Goal: Entertainment & Leisure: Consume media (video, audio)

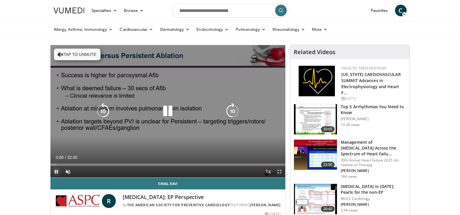
click at [55, 170] on span "Video Player" at bounding box center [57, 172] width 12 height 12
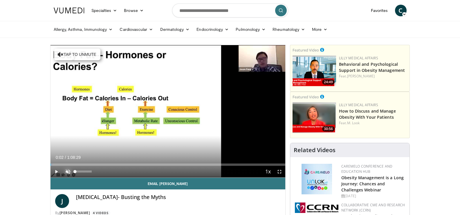
click at [68, 169] on span "Video Player" at bounding box center [68, 172] width 12 height 12
click at [56, 172] on span "Video Player" at bounding box center [57, 172] width 12 height 12
click at [280, 170] on span "Video Player" at bounding box center [280, 172] width 12 height 12
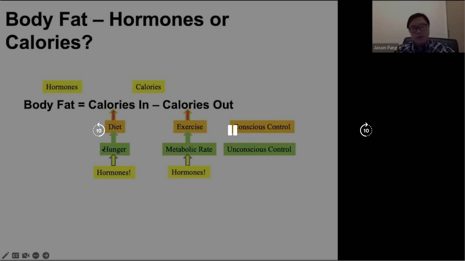
click at [460, 192] on div "10 seconds Tap to unmute" at bounding box center [232, 130] width 465 height 261
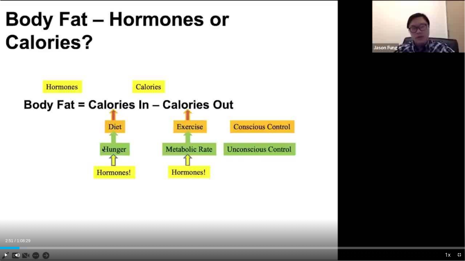
click at [460, 192] on div "10 seconds Tap to unmute" at bounding box center [232, 130] width 465 height 261
click at [459, 214] on span "Video Player" at bounding box center [459, 255] width 12 height 12
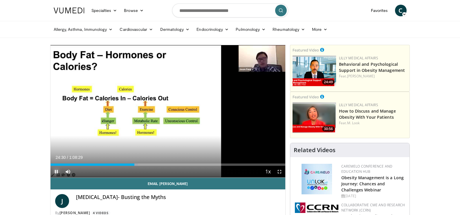
click at [56, 172] on span "Video Player" at bounding box center [57, 172] width 12 height 12
drag, startPoint x: 56, startPoint y: 170, endPoint x: 75, endPoint y: 168, distance: 18.6
click at [58, 169] on span "Video Player" at bounding box center [57, 172] width 12 height 12
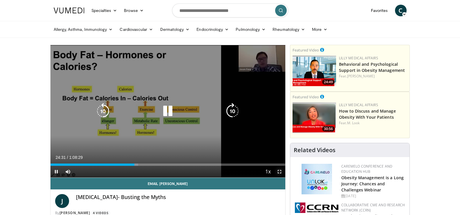
drag, startPoint x: 279, startPoint y: 172, endPoint x: 313, endPoint y: 184, distance: 36.4
click at [282, 169] on span "Video Player" at bounding box center [280, 172] width 12 height 12
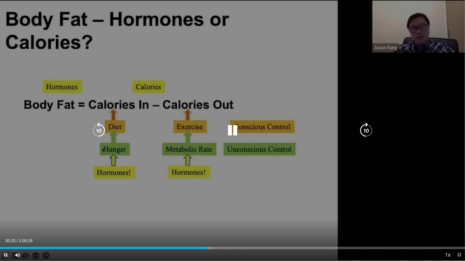
click at [326, 214] on div "10 seconds Tap to unmute" at bounding box center [232, 130] width 465 height 261
click at [312, 212] on div "10 seconds Tap to unmute" at bounding box center [232, 130] width 465 height 261
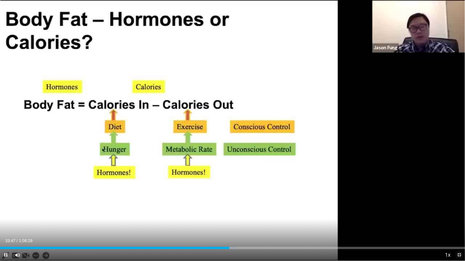
click at [459, 214] on span "Video Player" at bounding box center [459, 255] width 12 height 12
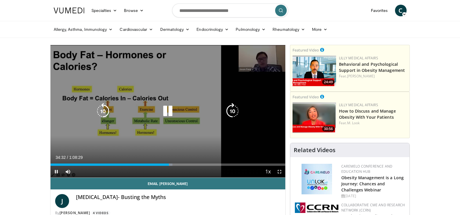
click at [166, 109] on icon "Video Player" at bounding box center [168, 111] width 16 height 16
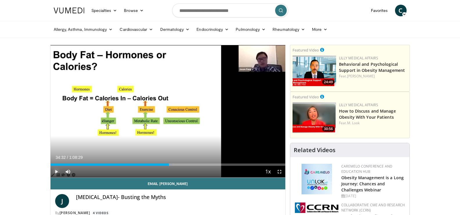
click at [55, 170] on span "Video Player" at bounding box center [57, 172] width 12 height 12
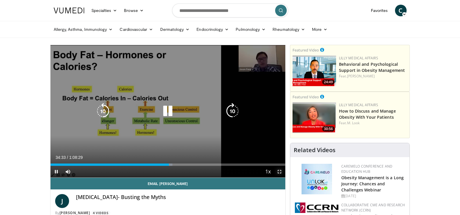
drag, startPoint x: 280, startPoint y: 173, endPoint x: 258, endPoint y: 195, distance: 31.0
click at [283, 169] on span "Video Player" at bounding box center [280, 172] width 12 height 12
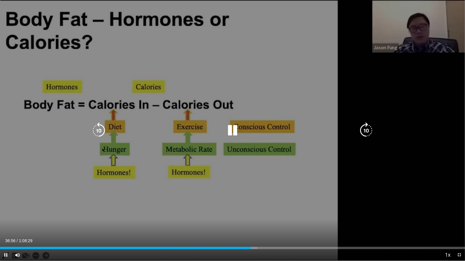
click at [230, 132] on icon "Video Player" at bounding box center [232, 131] width 16 height 16
click at [228, 130] on icon "Video Player" at bounding box center [232, 131] width 16 height 16
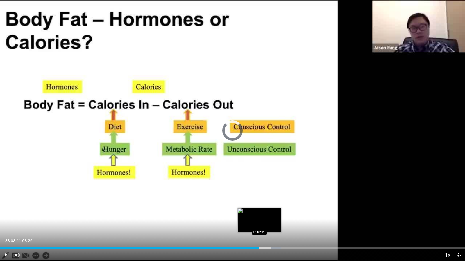
click at [259, 214] on div "0:40:23" at bounding box center [129, 248] width 259 height 2
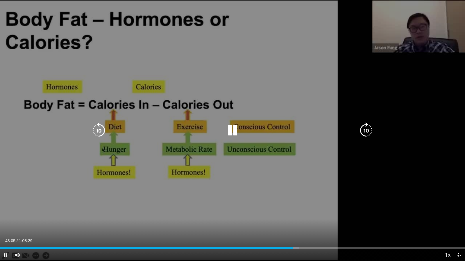
click at [231, 131] on icon "Video Player" at bounding box center [232, 131] width 16 height 16
click at [231, 127] on icon "Video Player" at bounding box center [232, 131] width 16 height 16
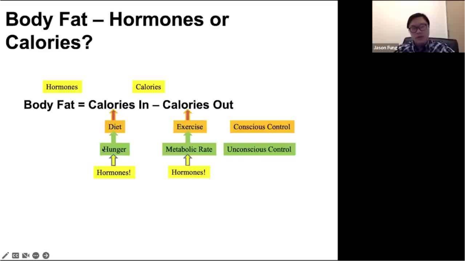
click at [275, 118] on div "10 seconds Tap to unmute" at bounding box center [232, 130] width 465 height 261
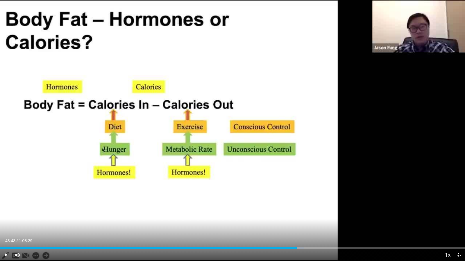
click at [275, 118] on div "10 seconds Tap to unmute" at bounding box center [232, 130] width 465 height 261
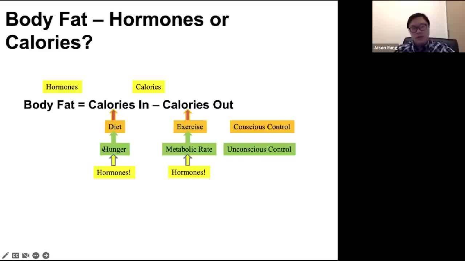
click at [459, 214] on span "Video Player" at bounding box center [459, 255] width 12 height 12
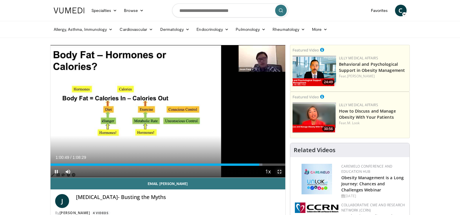
click at [280, 172] on span "Video Player" at bounding box center [280, 172] width 12 height 12
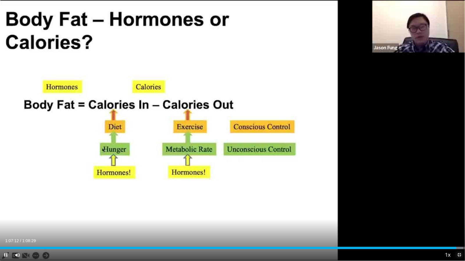
click at [458, 214] on span "Video Player" at bounding box center [459, 255] width 12 height 12
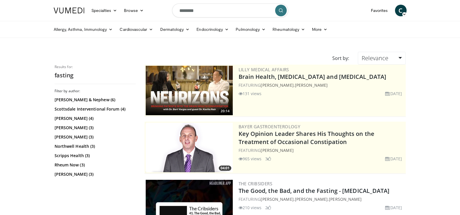
scroll to position [348, 0]
